Goal: Task Accomplishment & Management: Use online tool/utility

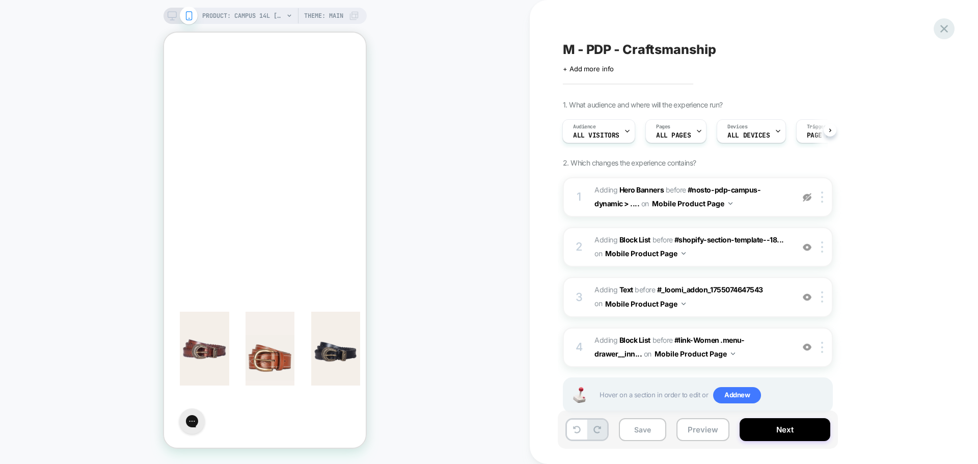
click at [943, 34] on icon at bounding box center [944, 29] width 14 height 14
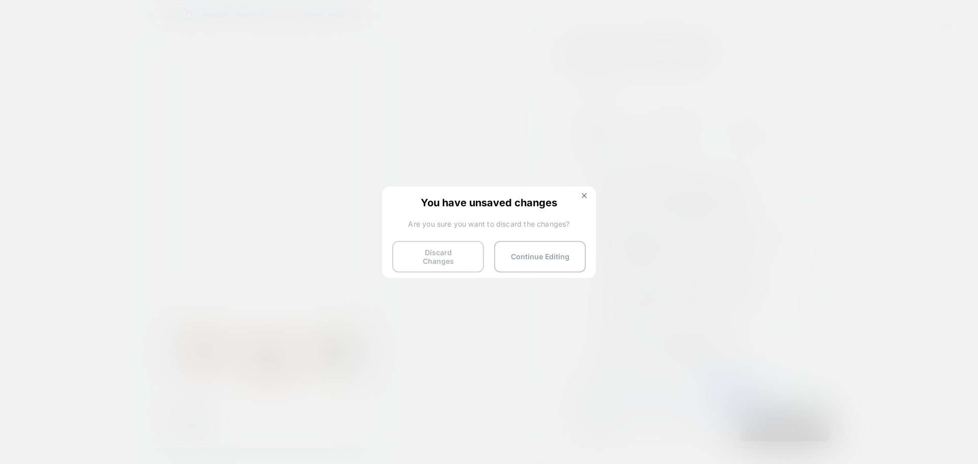
click at [451, 258] on button "Discard Changes" at bounding box center [438, 257] width 92 height 32
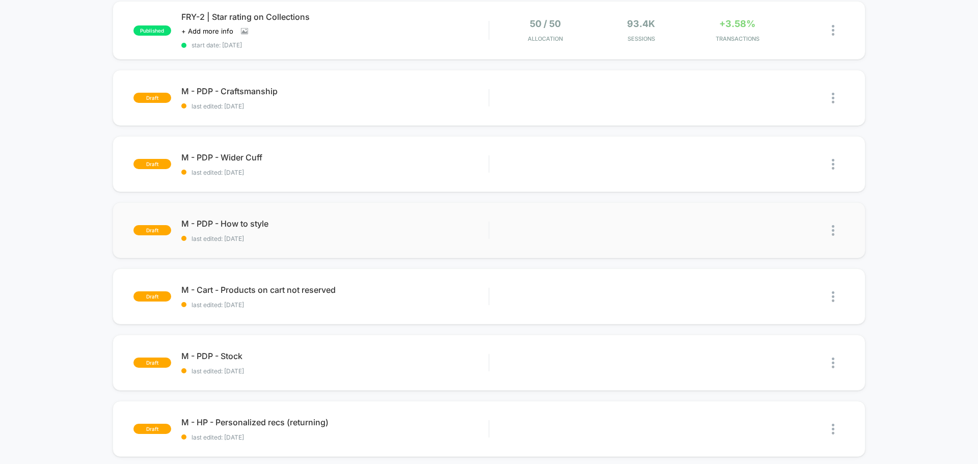
scroll to position [305, 0]
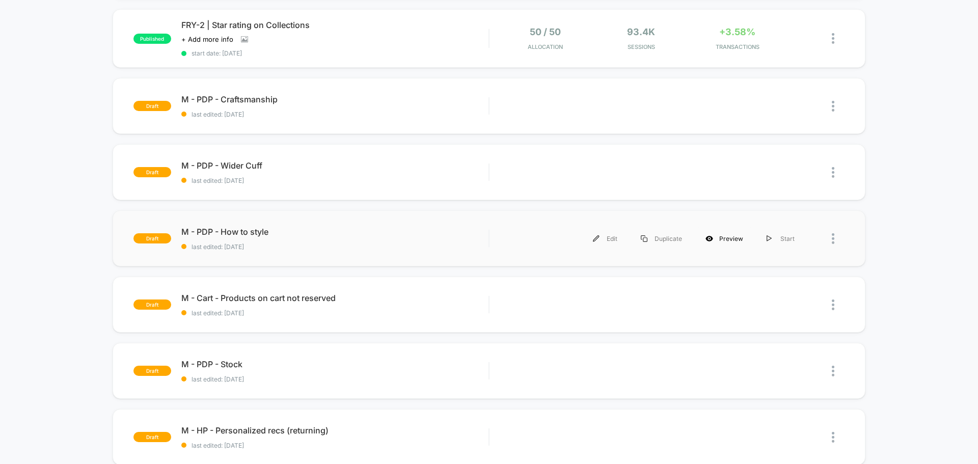
click at [726, 242] on div "Preview" at bounding box center [723, 238] width 61 height 23
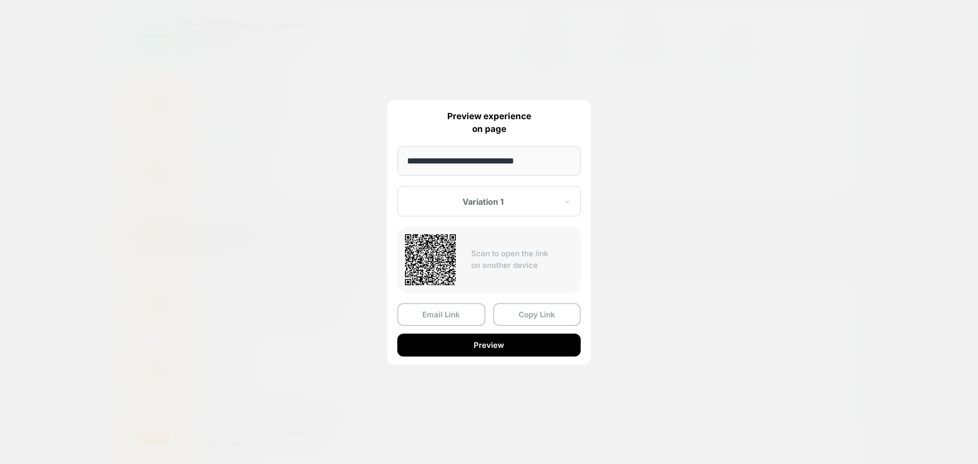
click at [493, 203] on div at bounding box center [483, 202] width 150 height 10
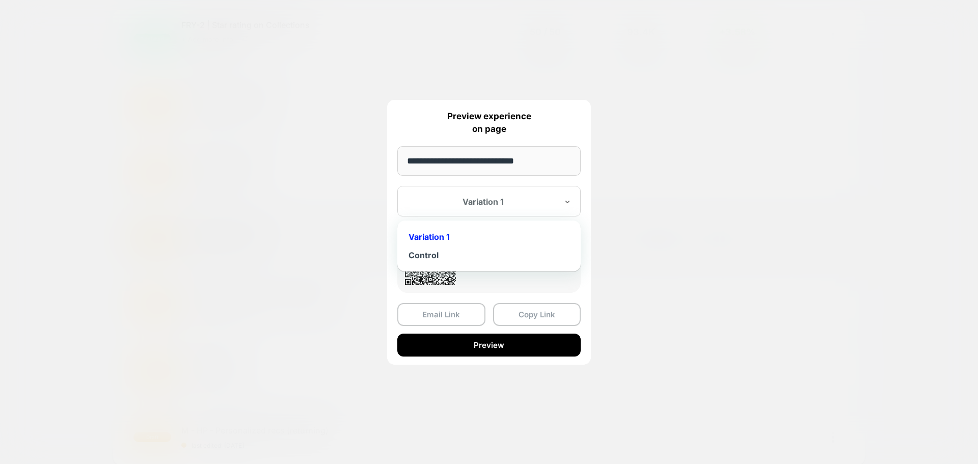
click at [493, 203] on div at bounding box center [483, 202] width 150 height 10
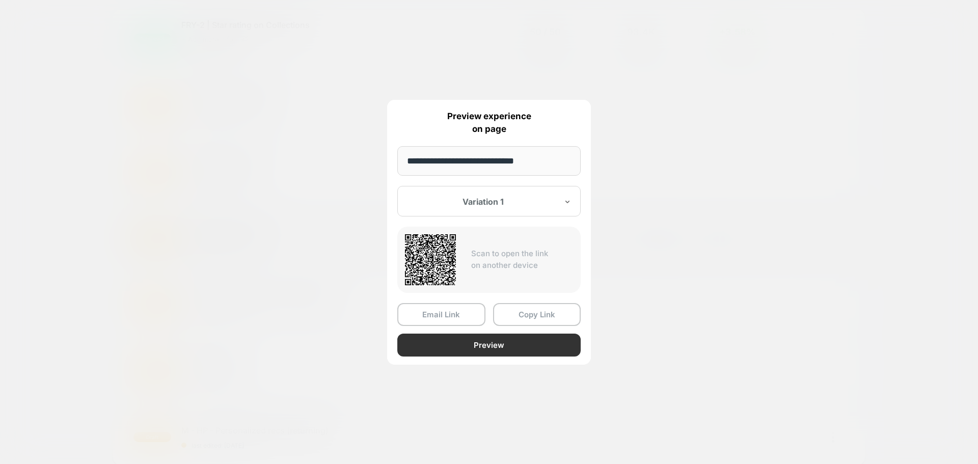
click at [486, 347] on button "Preview" at bounding box center [488, 344] width 183 height 23
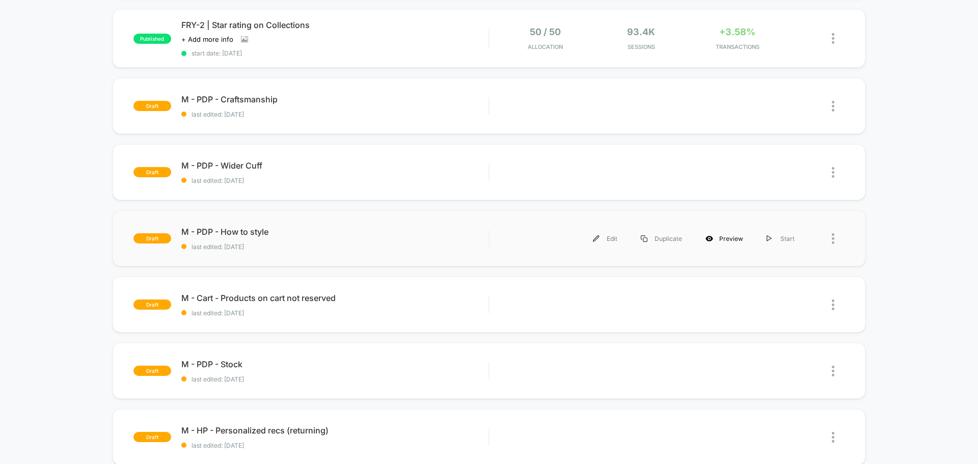
click at [722, 239] on div "Preview" at bounding box center [723, 238] width 61 height 23
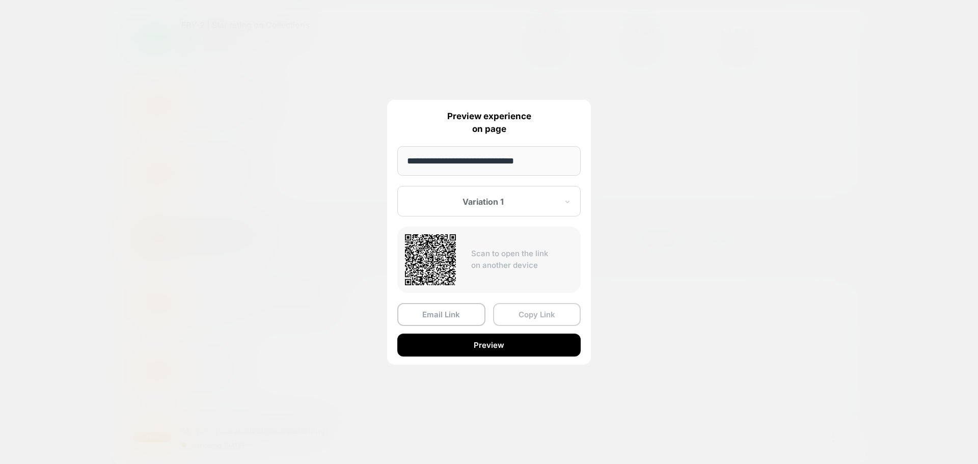
click at [529, 319] on button "Copy Link" at bounding box center [537, 314] width 88 height 23
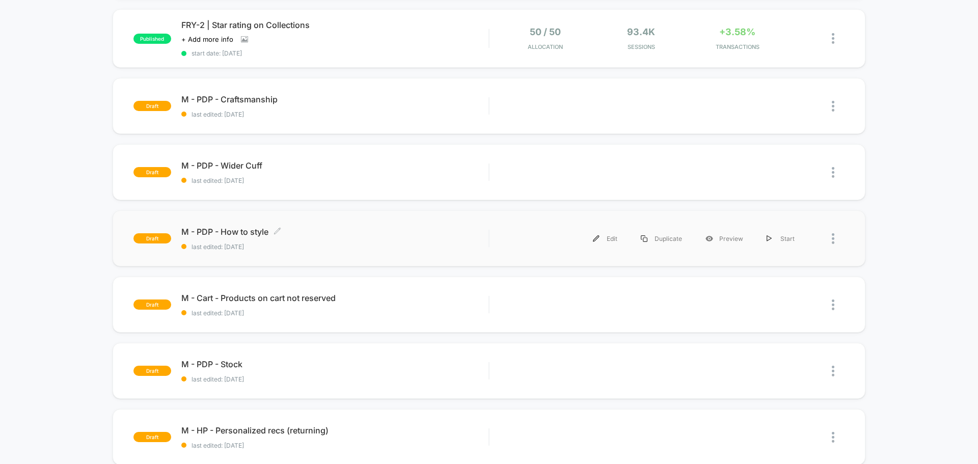
click at [440, 240] on div "M - PDP - How to style Click to edit experience details Click to edit experienc…" at bounding box center [334, 239] width 307 height 24
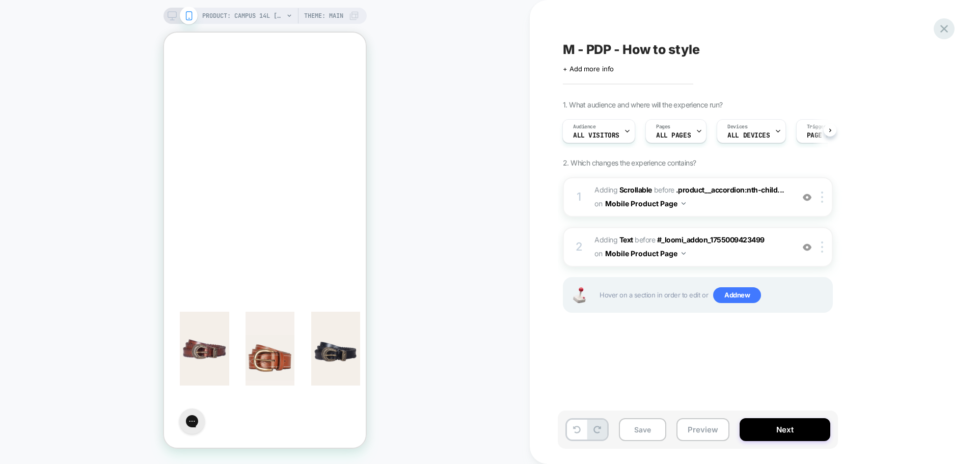
click at [942, 36] on div at bounding box center [943, 28] width 21 height 21
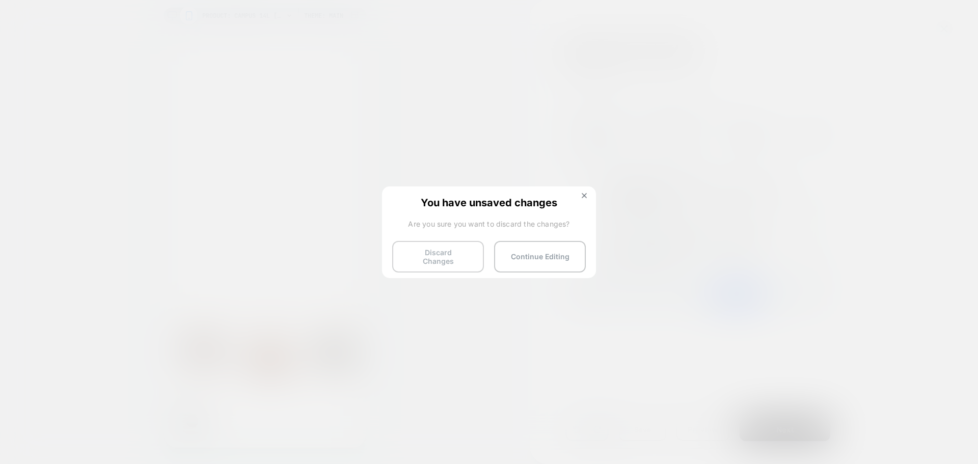
click at [446, 258] on button "Discard Changes" at bounding box center [438, 257] width 92 height 32
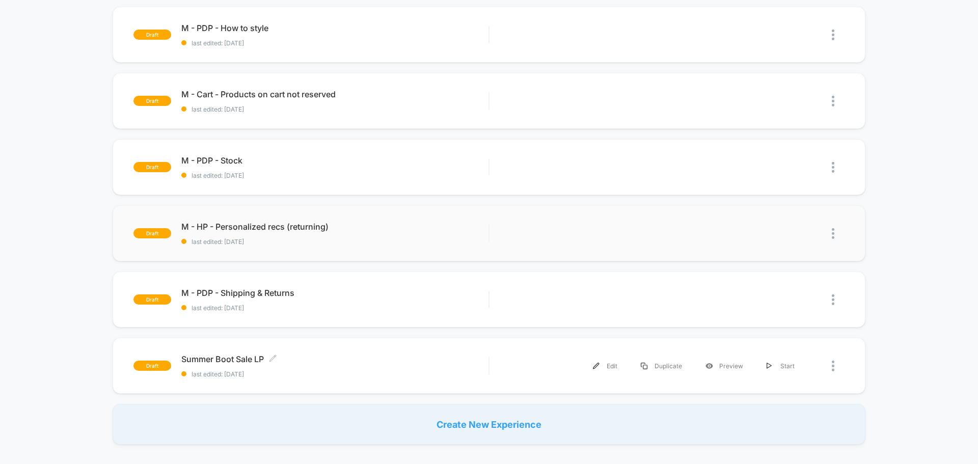
scroll to position [560, 0]
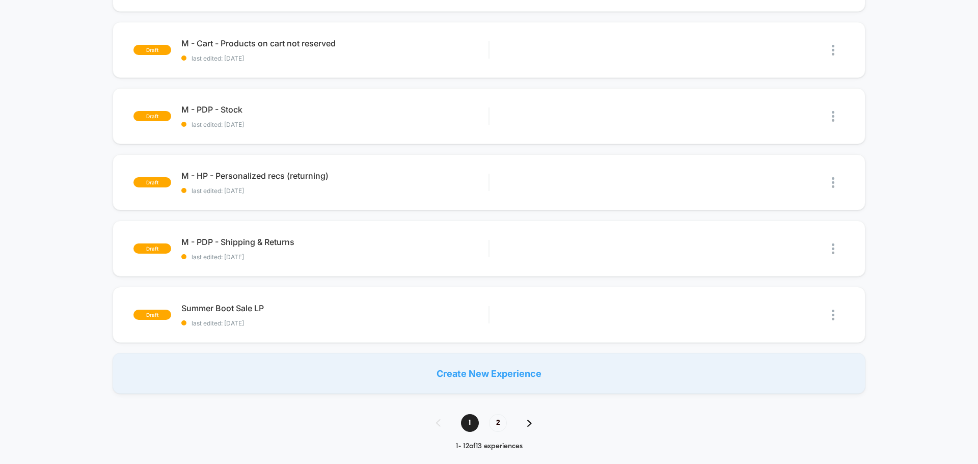
click at [528, 425] on img at bounding box center [529, 423] width 5 height 7
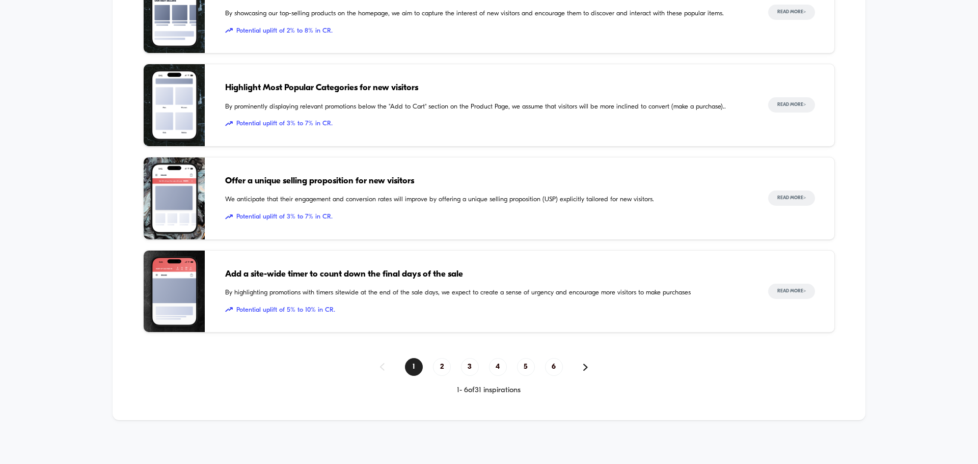
scroll to position [677, 0]
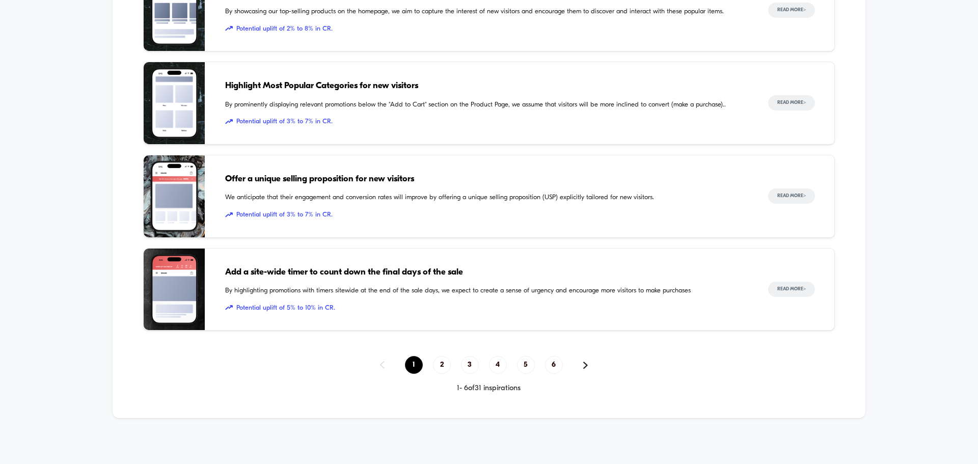
click at [410, 365] on span "1" at bounding box center [414, 365] width 18 height 18
click at [410, 362] on span "1" at bounding box center [414, 365] width 18 height 18
click at [441, 367] on span "2" at bounding box center [442, 365] width 18 height 18
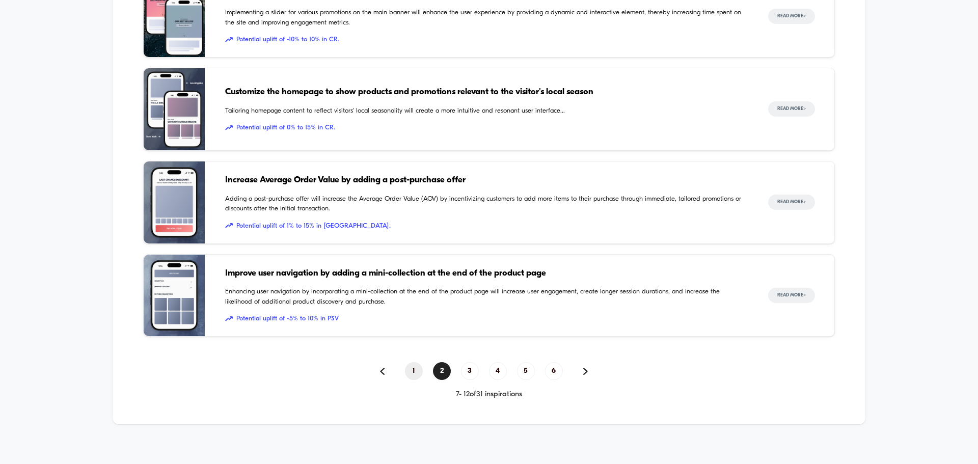
click at [412, 368] on span "1" at bounding box center [414, 371] width 18 height 18
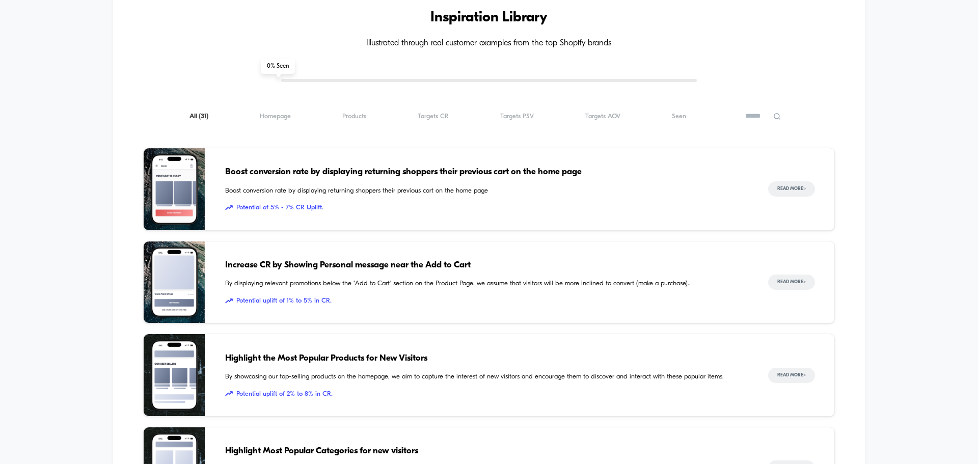
scroll to position [168, 0]
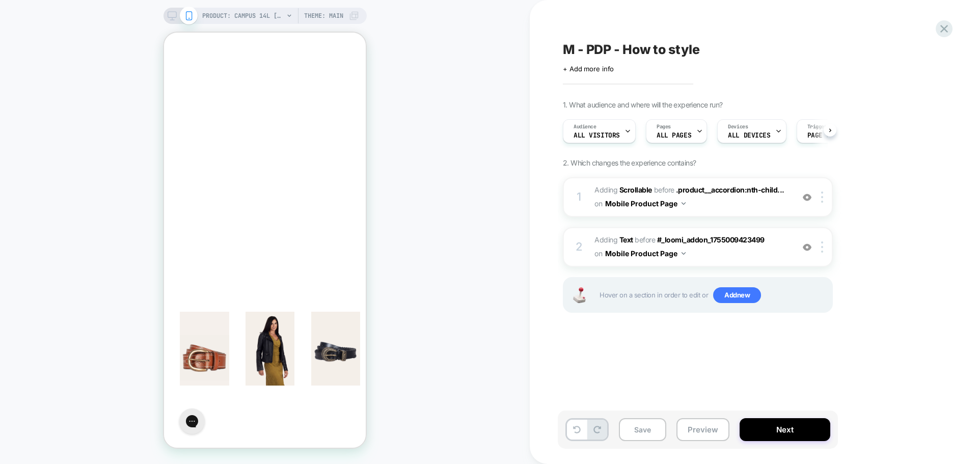
scroll to position [0, 1]
click at [941, 27] on icon at bounding box center [944, 29] width 14 height 14
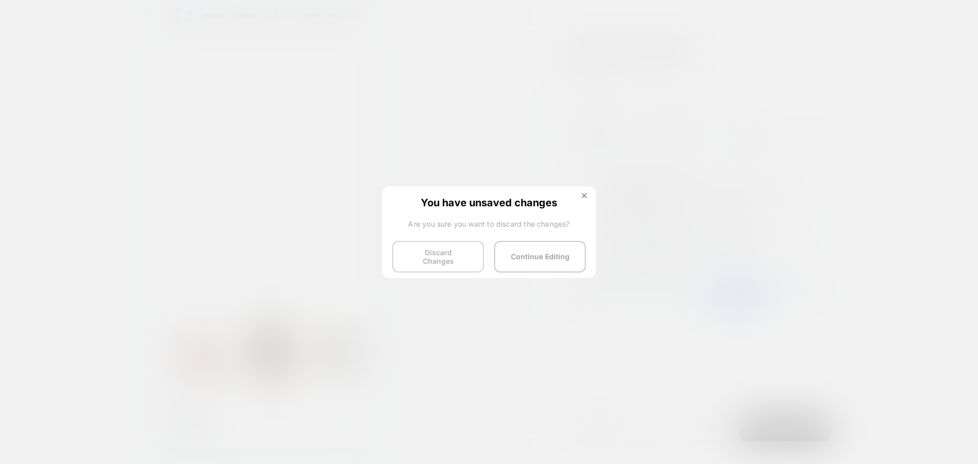
click at [433, 253] on button "Discard Changes" at bounding box center [438, 257] width 92 height 32
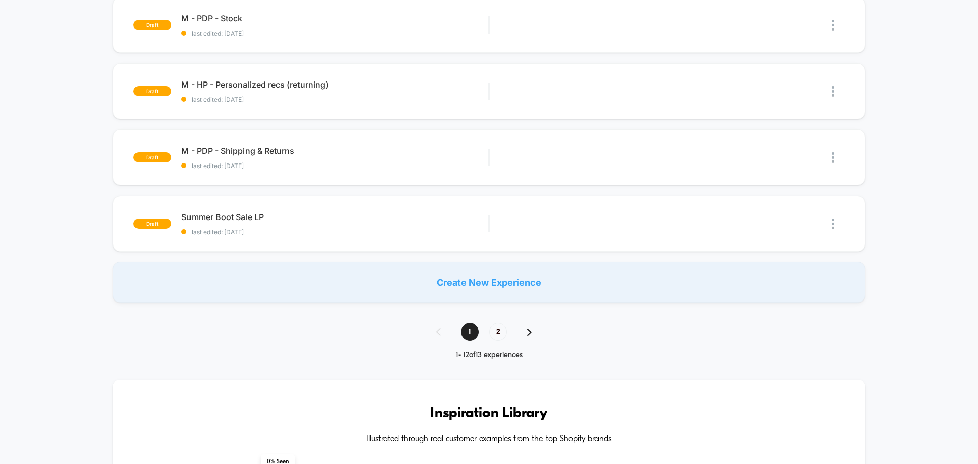
scroll to position [662, 0]
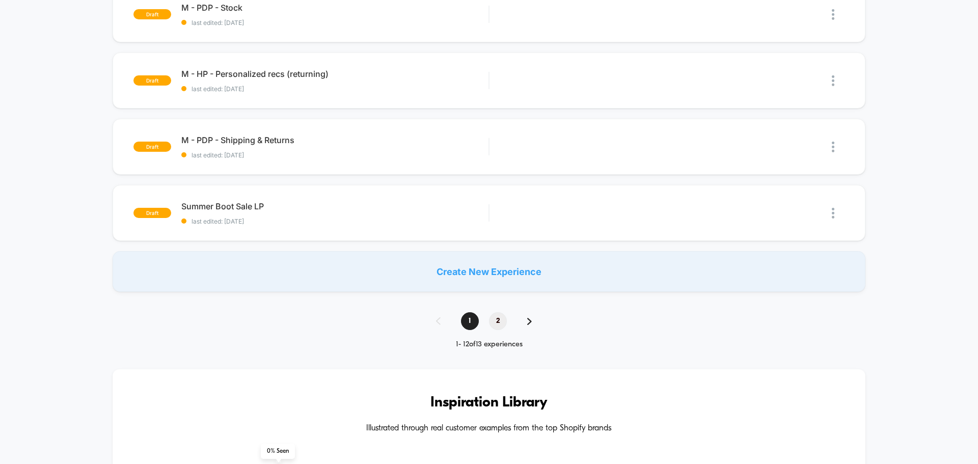
click at [497, 319] on span "2" at bounding box center [498, 321] width 18 height 18
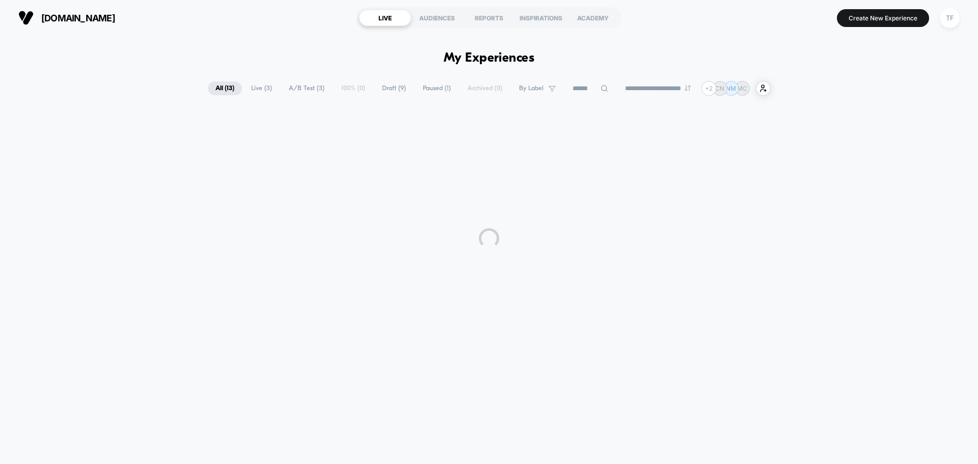
scroll to position [0, 0]
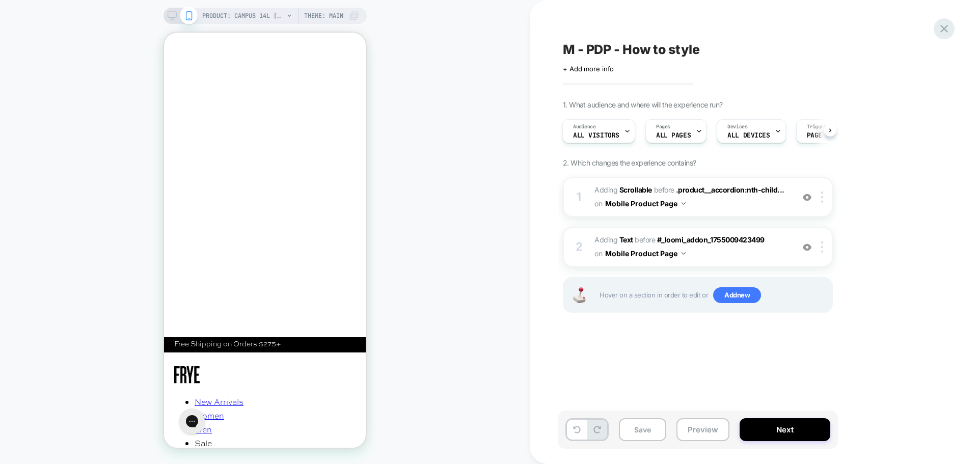
click at [944, 30] on icon at bounding box center [944, 29] width 8 height 8
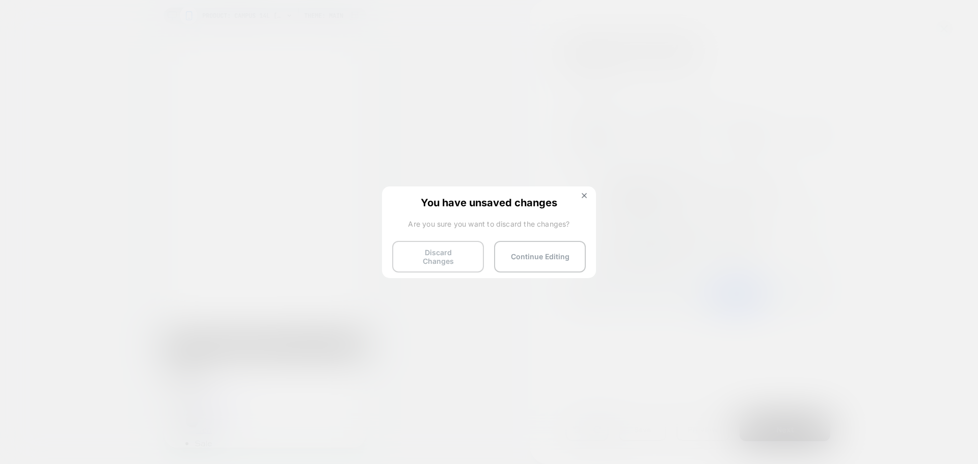
click at [430, 260] on button "Discard Changes" at bounding box center [438, 257] width 92 height 32
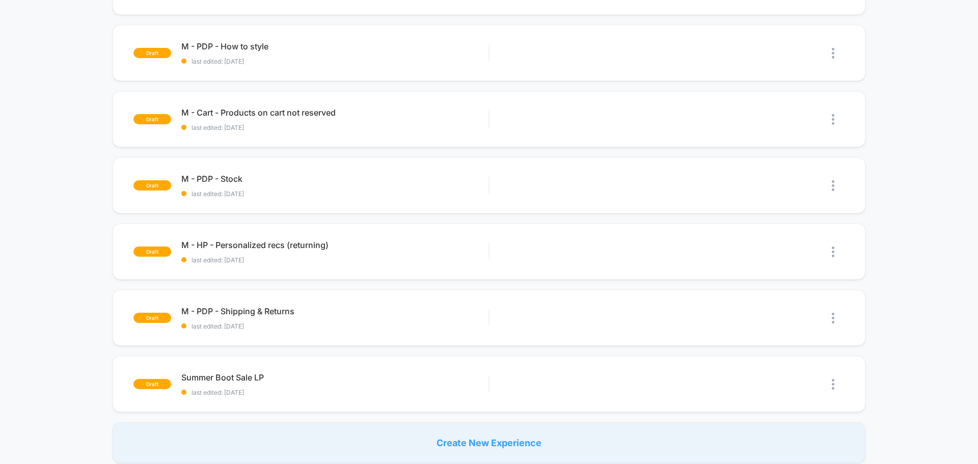
scroll to position [509, 0]
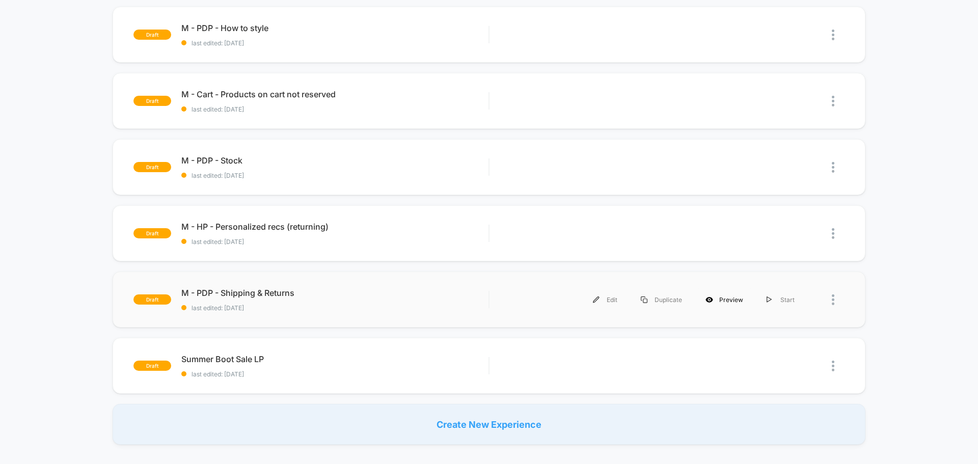
click at [721, 299] on div "Preview" at bounding box center [723, 299] width 61 height 23
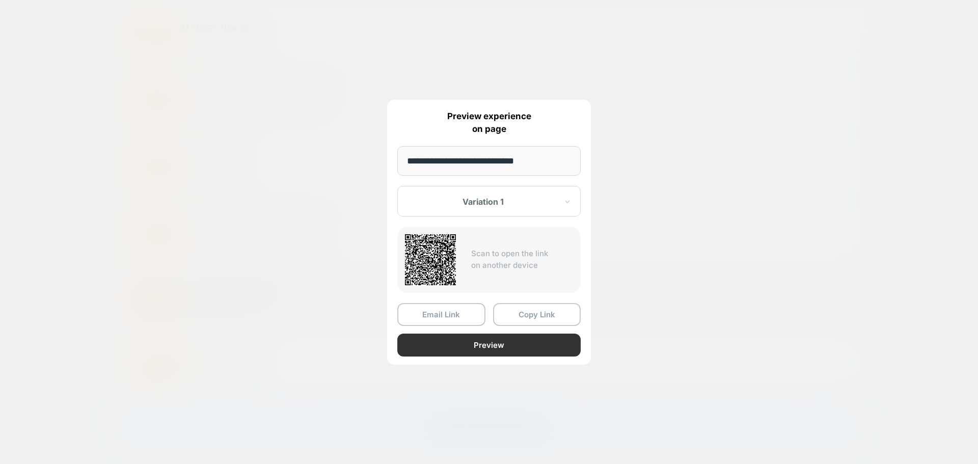
click at [489, 344] on button "Preview" at bounding box center [488, 344] width 183 height 23
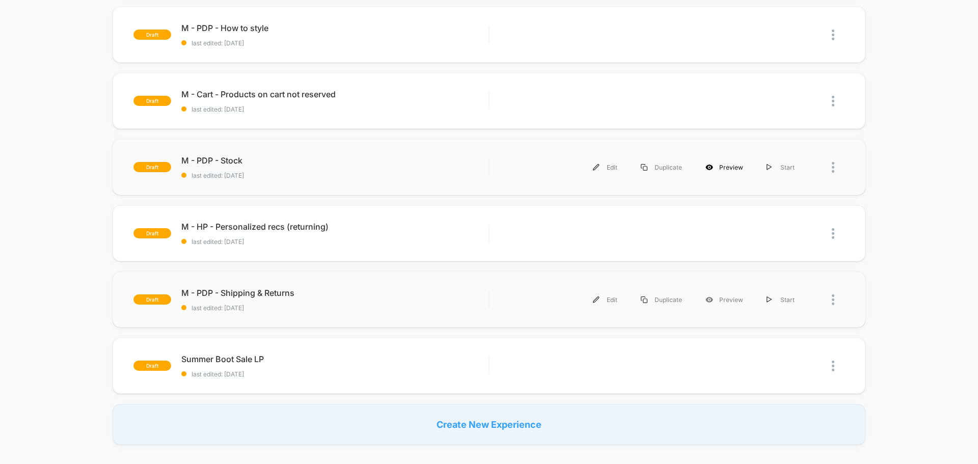
click at [725, 168] on div "Preview" at bounding box center [723, 167] width 61 height 23
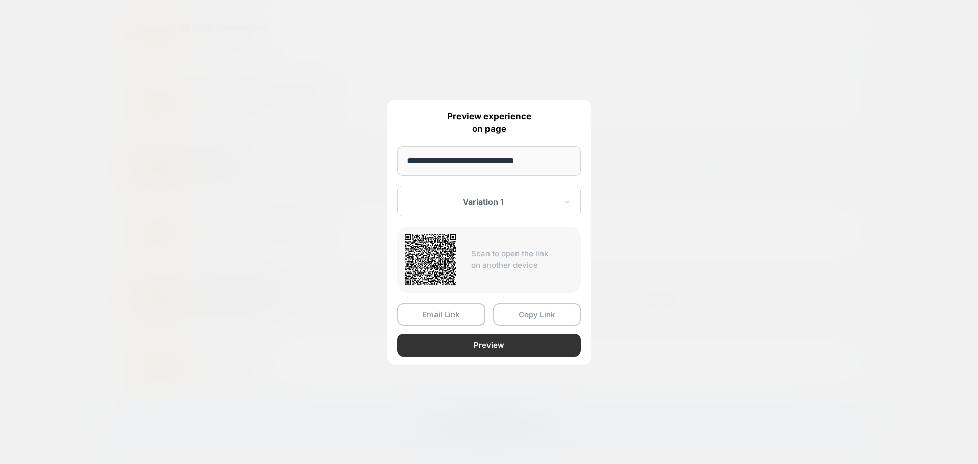
click at [525, 340] on button "Preview" at bounding box center [488, 344] width 183 height 23
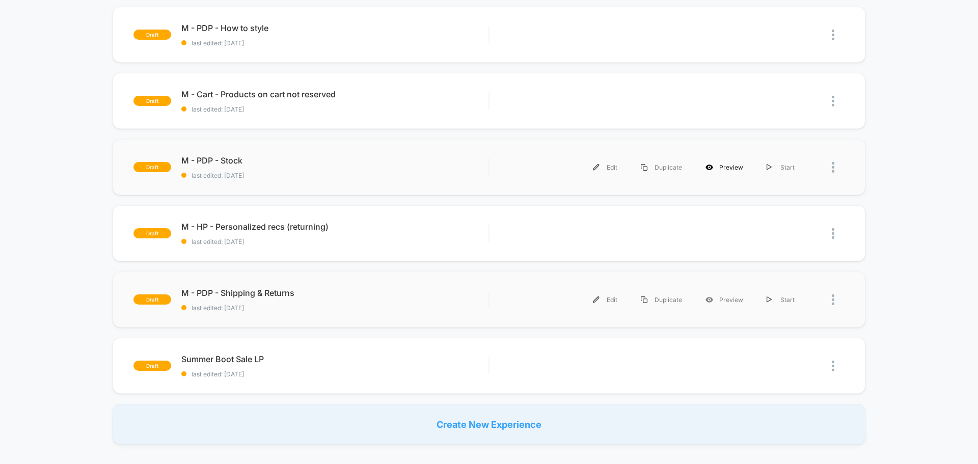
click at [735, 167] on div "Preview" at bounding box center [723, 167] width 61 height 23
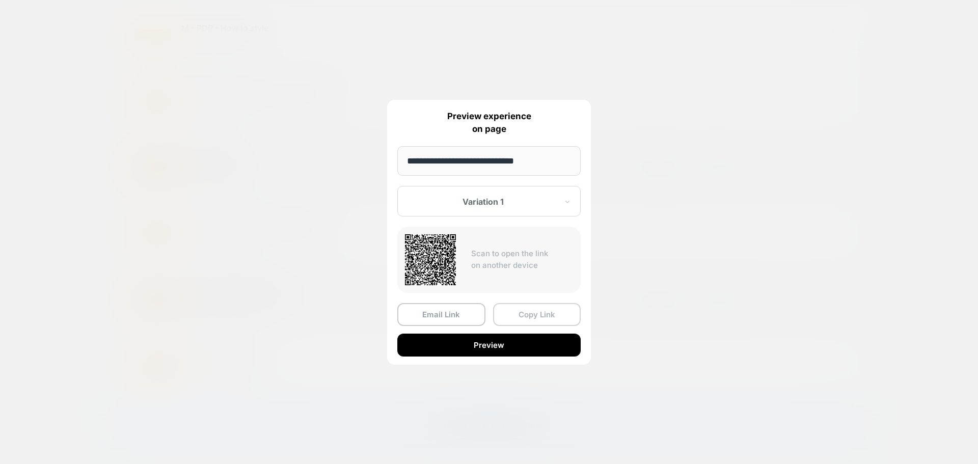
click at [523, 316] on button "Copy Link" at bounding box center [537, 314] width 88 height 23
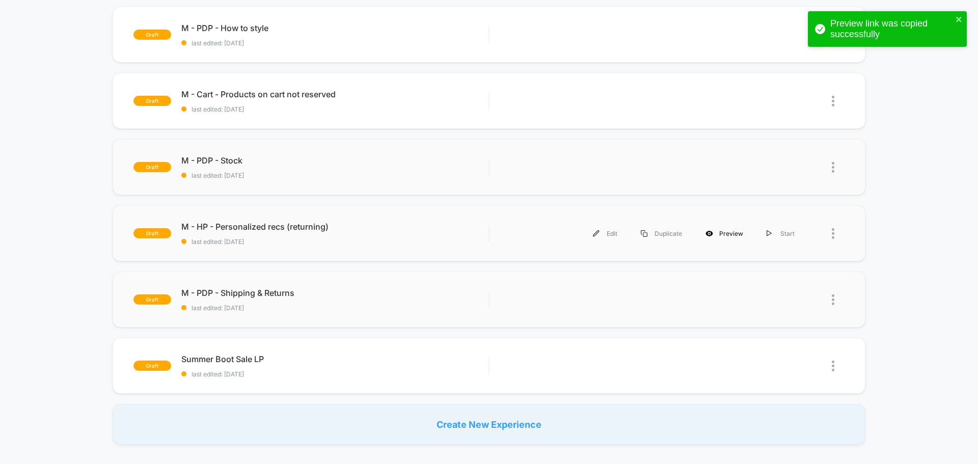
click at [719, 235] on div "Preview" at bounding box center [723, 233] width 61 height 23
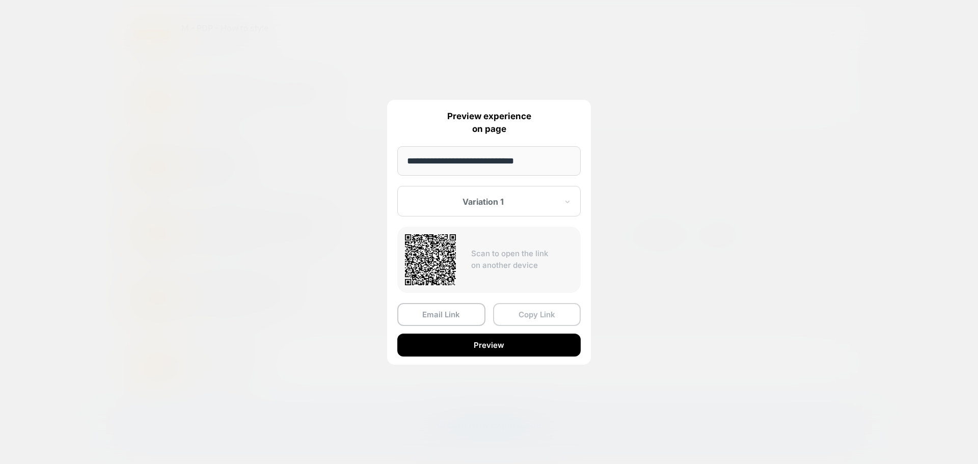
click at [535, 316] on button "Copy Link" at bounding box center [537, 314] width 88 height 23
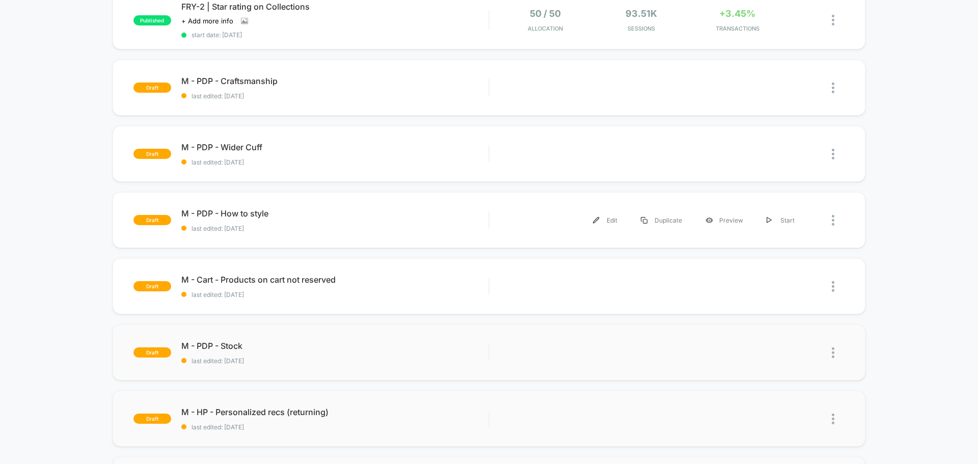
scroll to position [305, 0]
